Goal: Information Seeking & Learning: Learn about a topic

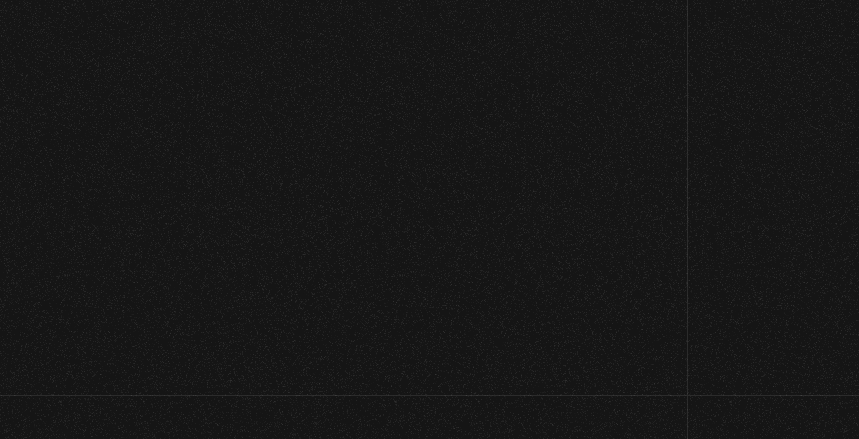
scroll to position [46, 0]
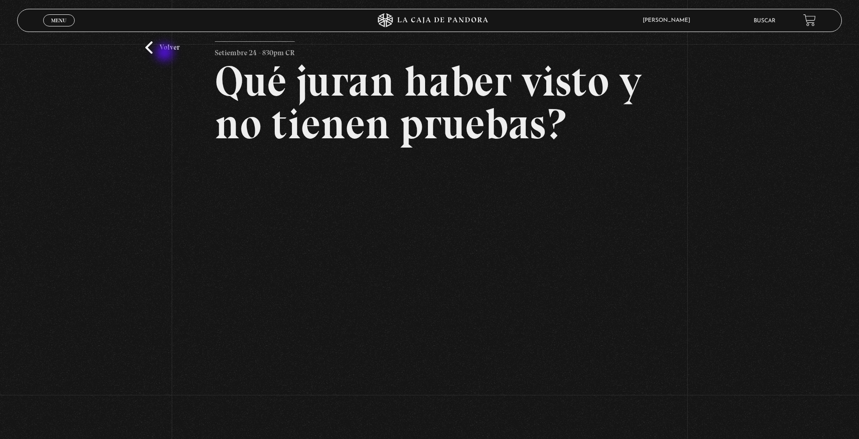
click at [166, 52] on link "Volver" at bounding box center [162, 47] width 34 height 13
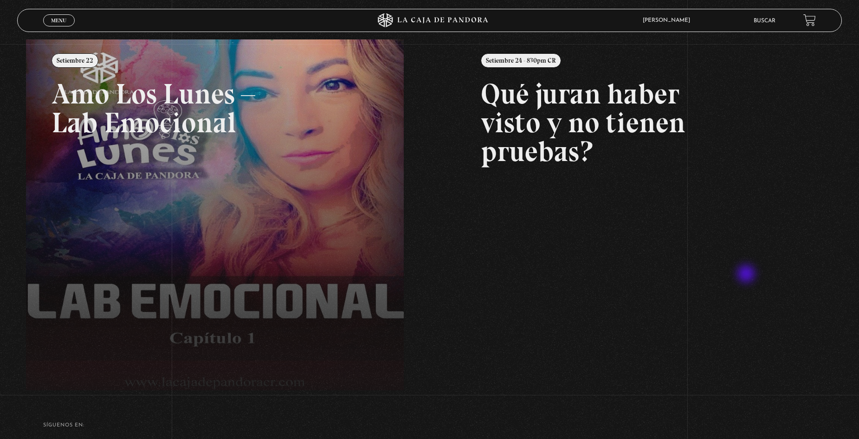
scroll to position [14, 0]
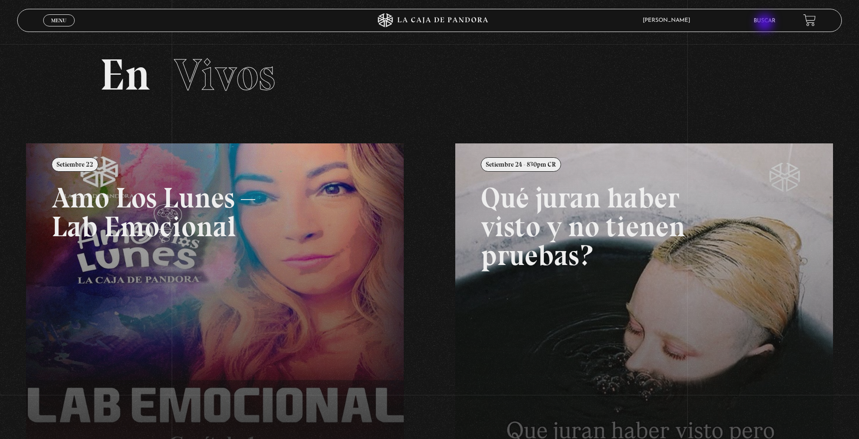
click at [766, 24] on li "Buscar" at bounding box center [765, 20] width 22 height 14
click at [765, 21] on link "Buscar" at bounding box center [765, 21] width 22 height 6
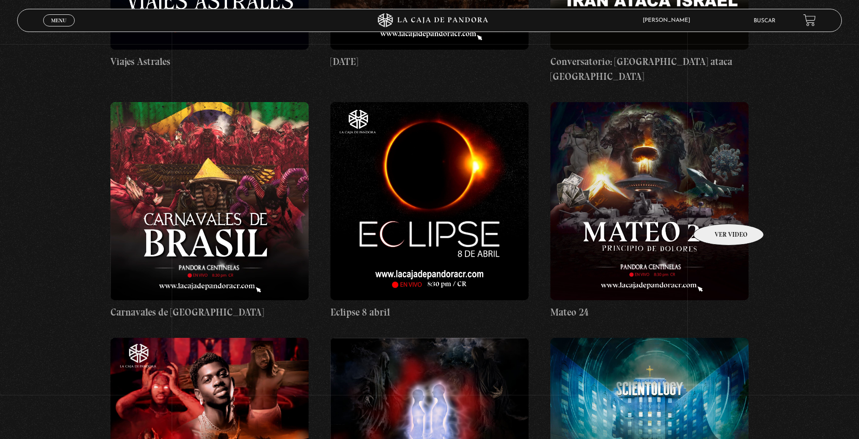
scroll to position [8123, 0]
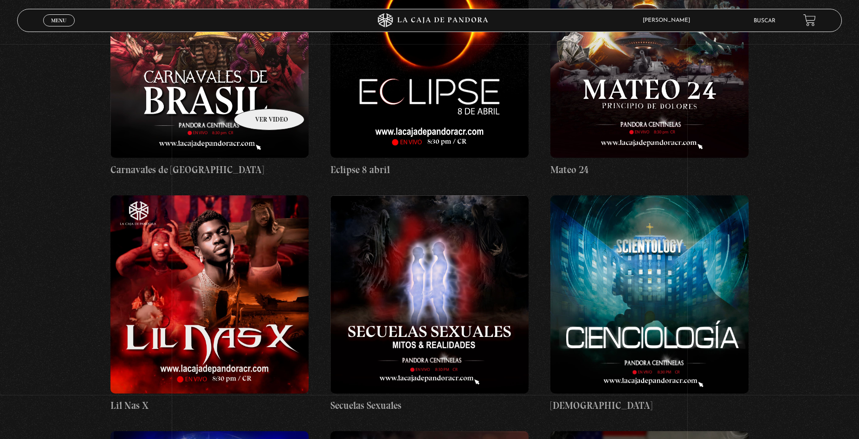
click at [257, 95] on figure at bounding box center [209, 59] width 198 height 198
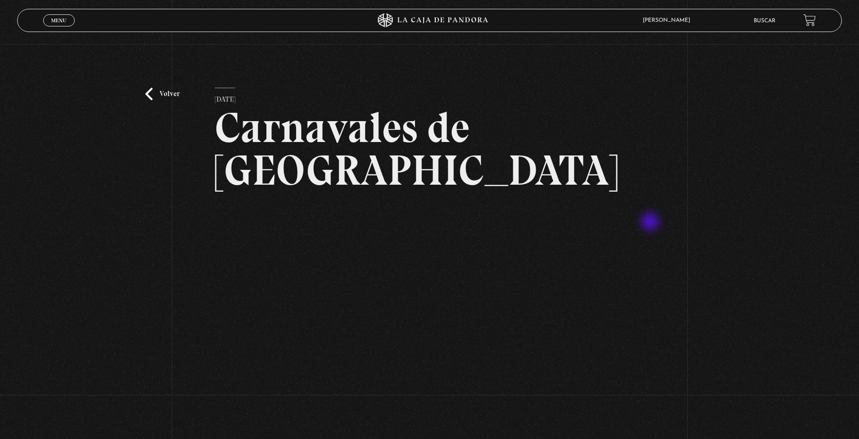
click at [663, 227] on div "Volver 7 marzo, 2023 Carnavales de Brasil WhatsApp Twitter Messenger Email" at bounding box center [429, 267] width 859 height 446
click at [158, 99] on link "Volver" at bounding box center [162, 94] width 34 height 13
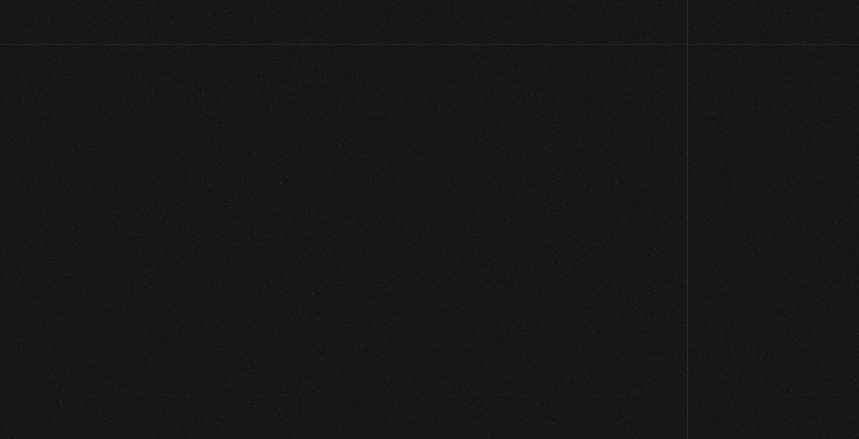
scroll to position [8123, 0]
